Goal: Navigation & Orientation: Find specific page/section

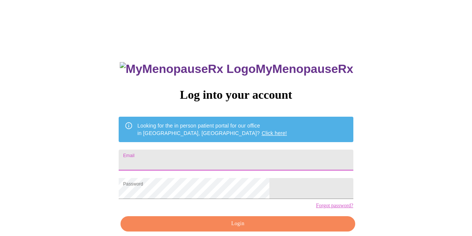
click at [220, 158] on input "Email" at bounding box center [236, 159] width 235 height 21
type input "cristina.chavez.2011@gmail.com"
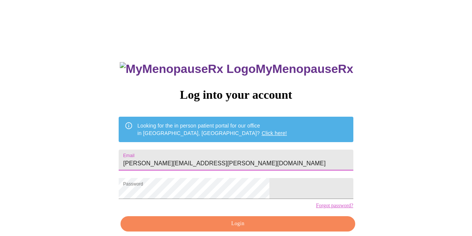
click at [222, 228] on span "Login" at bounding box center [237, 223] width 217 height 9
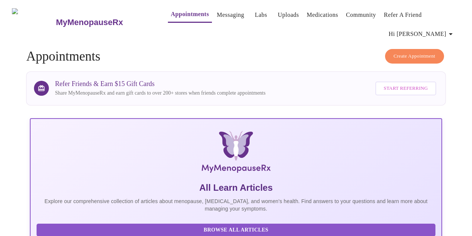
click at [311, 12] on link "Medications" at bounding box center [322, 15] width 31 height 10
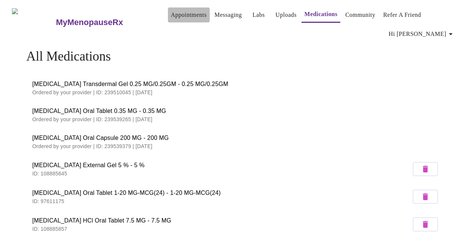
click at [172, 15] on link "Appointments" at bounding box center [189, 15] width 36 height 10
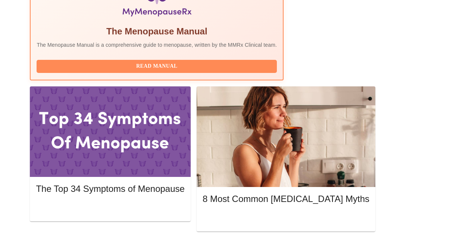
scroll to position [299, 0]
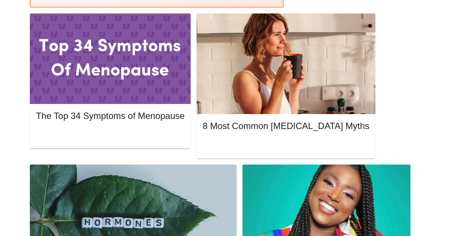
scroll to position [373, 0]
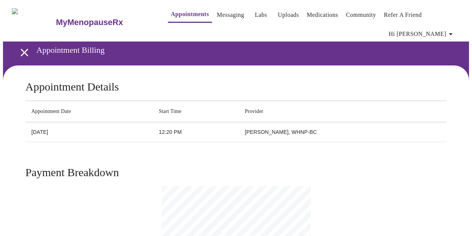
click at [217, 14] on link "Messaging" at bounding box center [230, 15] width 27 height 10
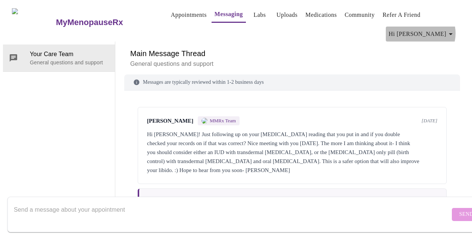
click at [452, 30] on icon "button" at bounding box center [451, 34] width 9 height 9
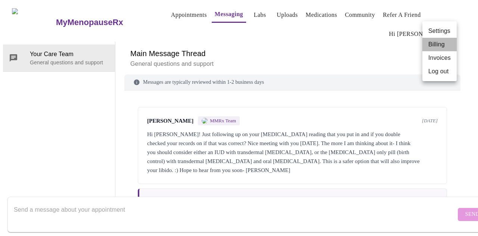
click at [438, 44] on li "Billing" at bounding box center [439, 44] width 34 height 13
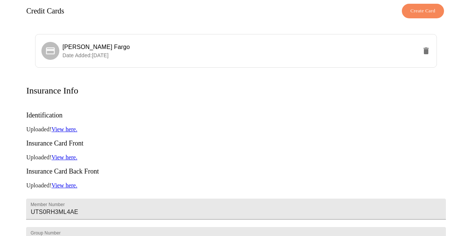
scroll to position [75, 0]
